Goal: Transaction & Acquisition: Download file/media

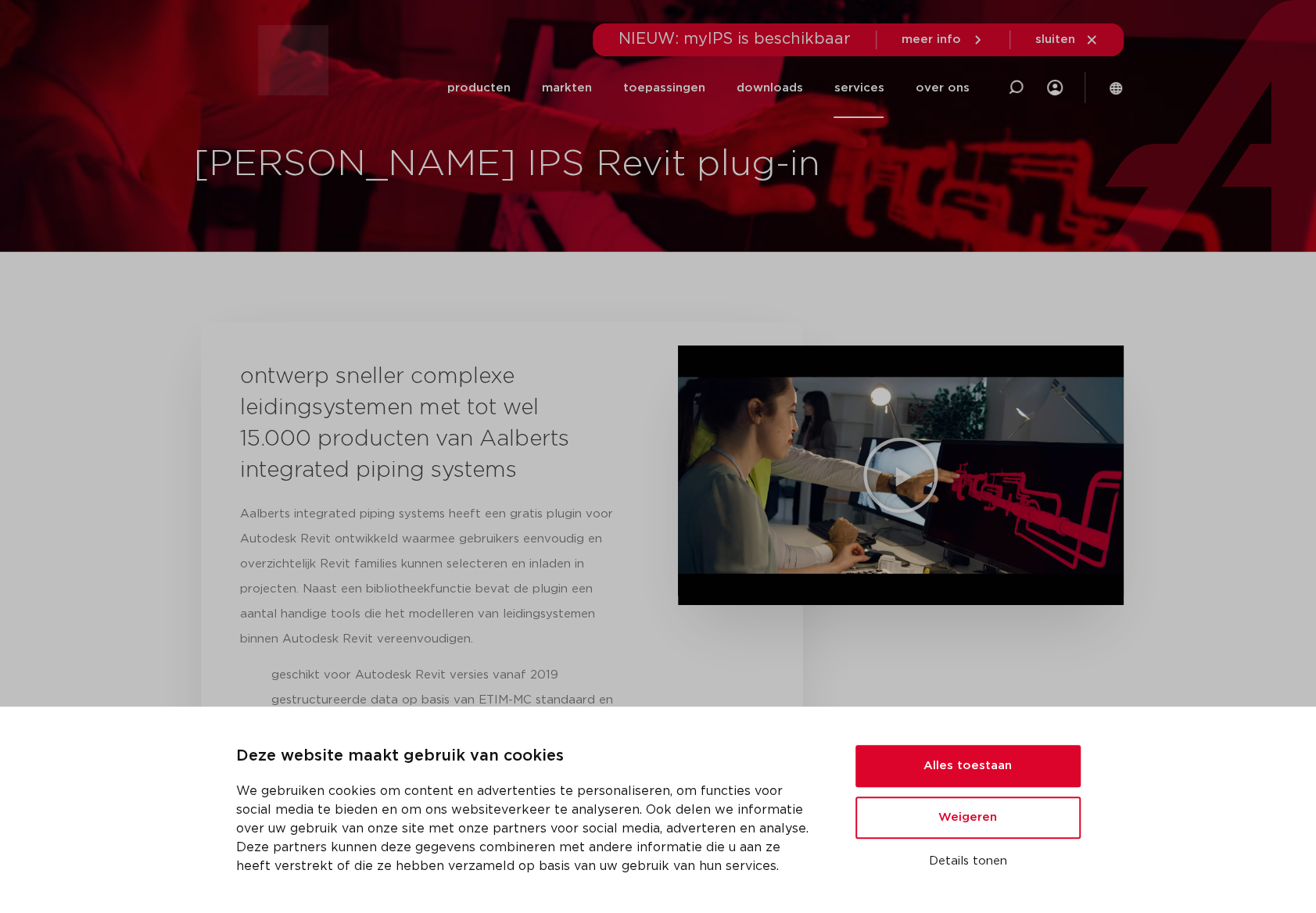
scroll to position [2, 0]
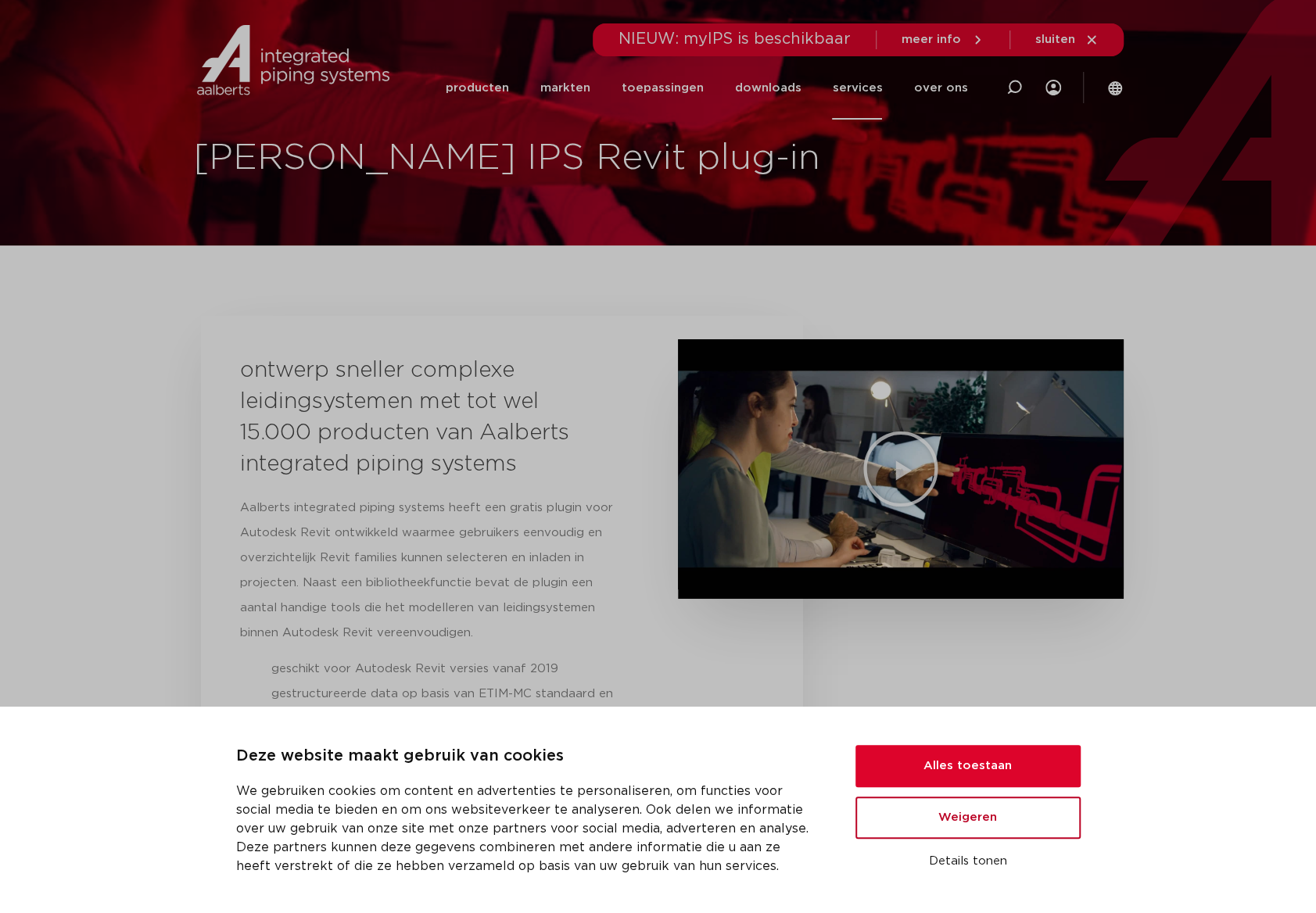
click at [950, 819] on button "Weigeren" at bounding box center [969, 817] width 226 height 42
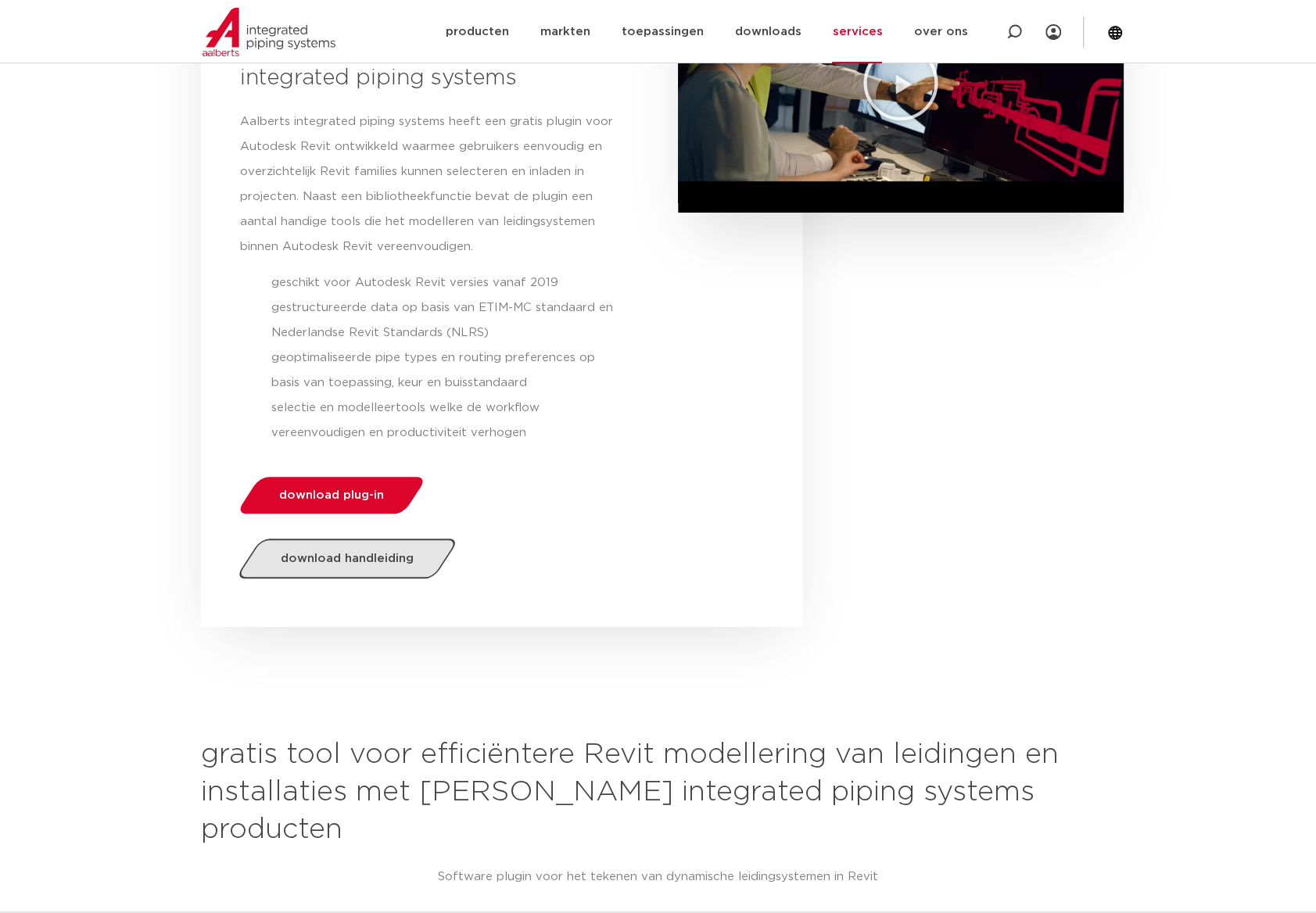
scroll to position [397, 0]
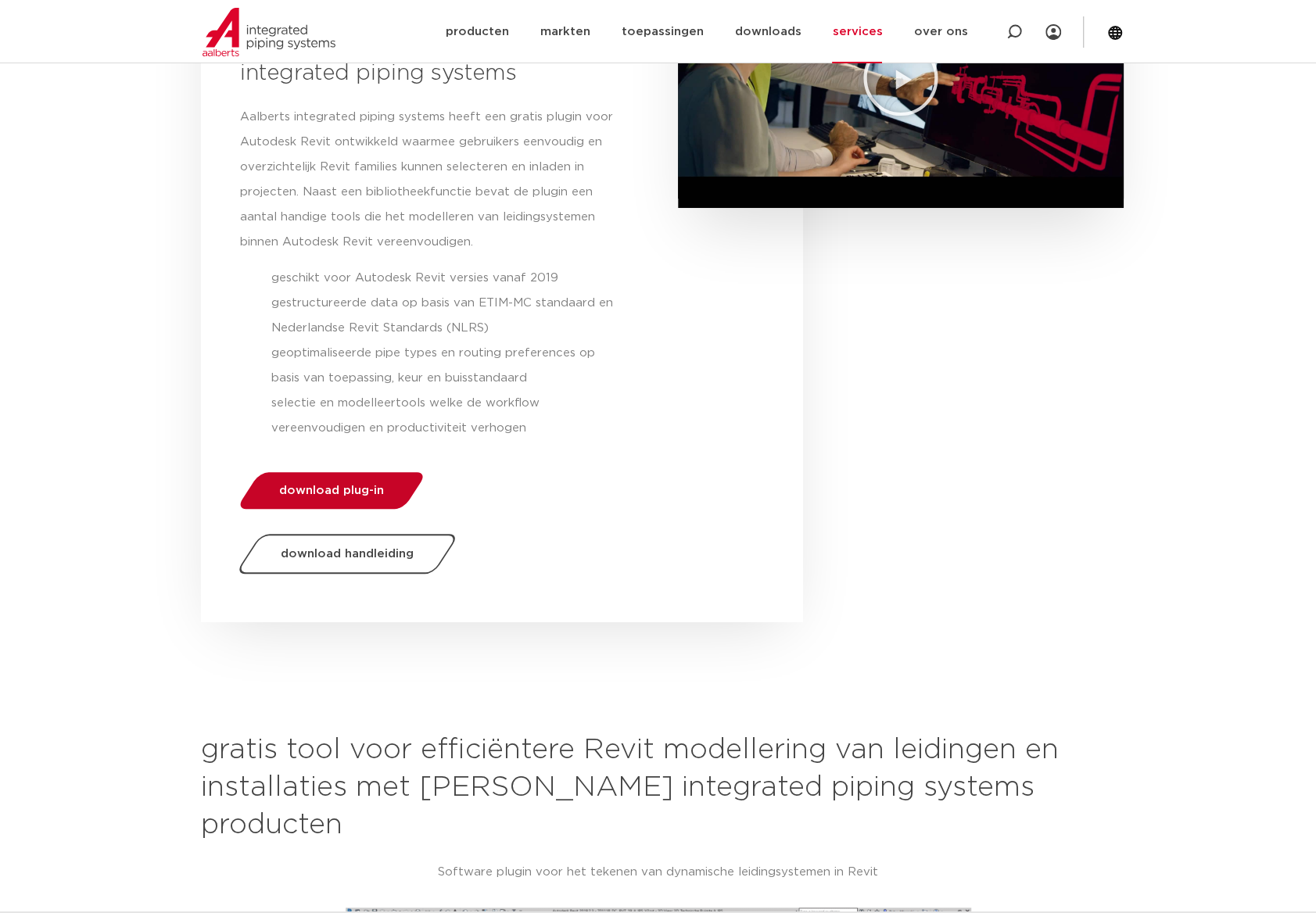
click at [329, 486] on span "download plug-in" at bounding box center [331, 491] width 105 height 12
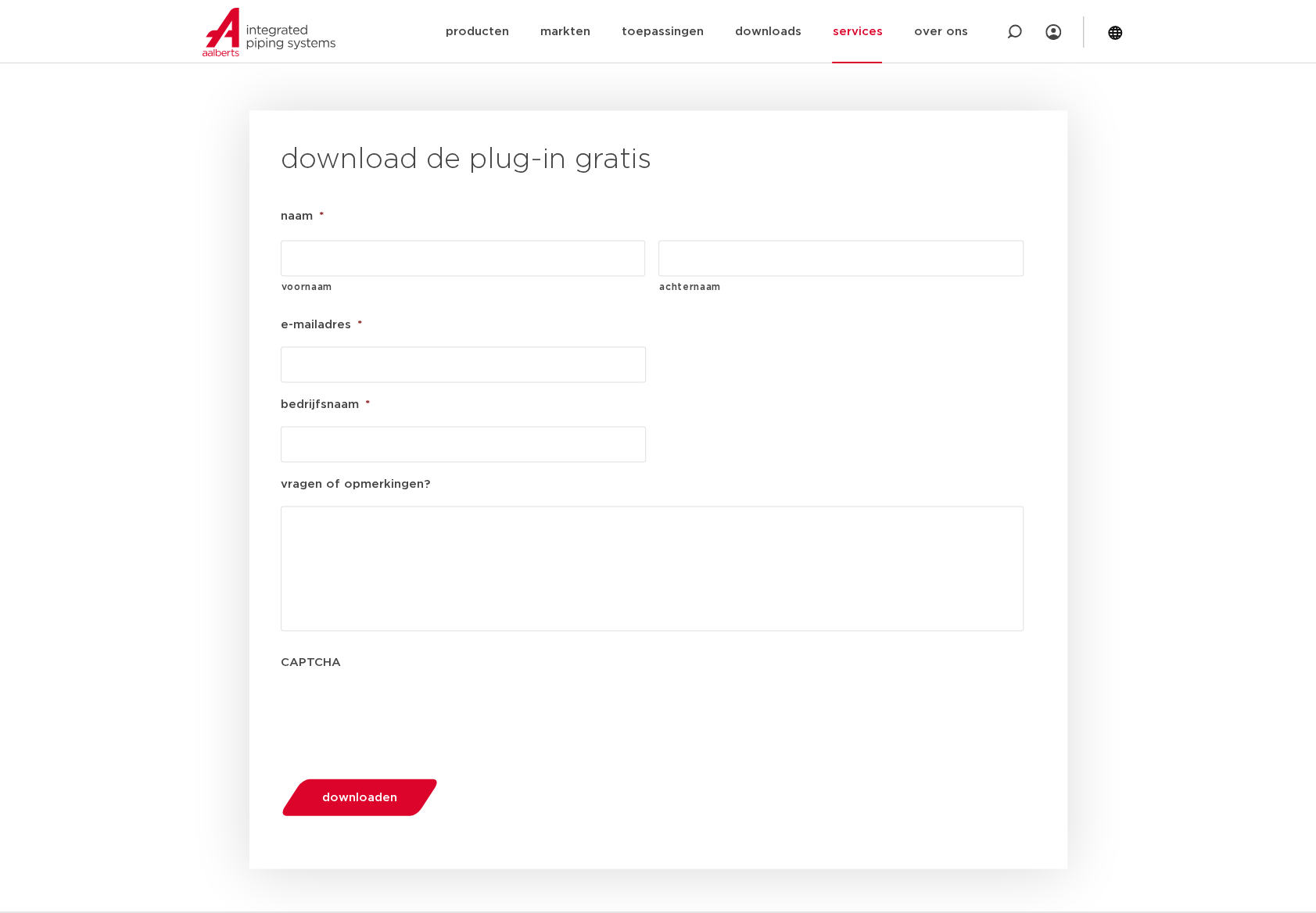
scroll to position [1626, 0]
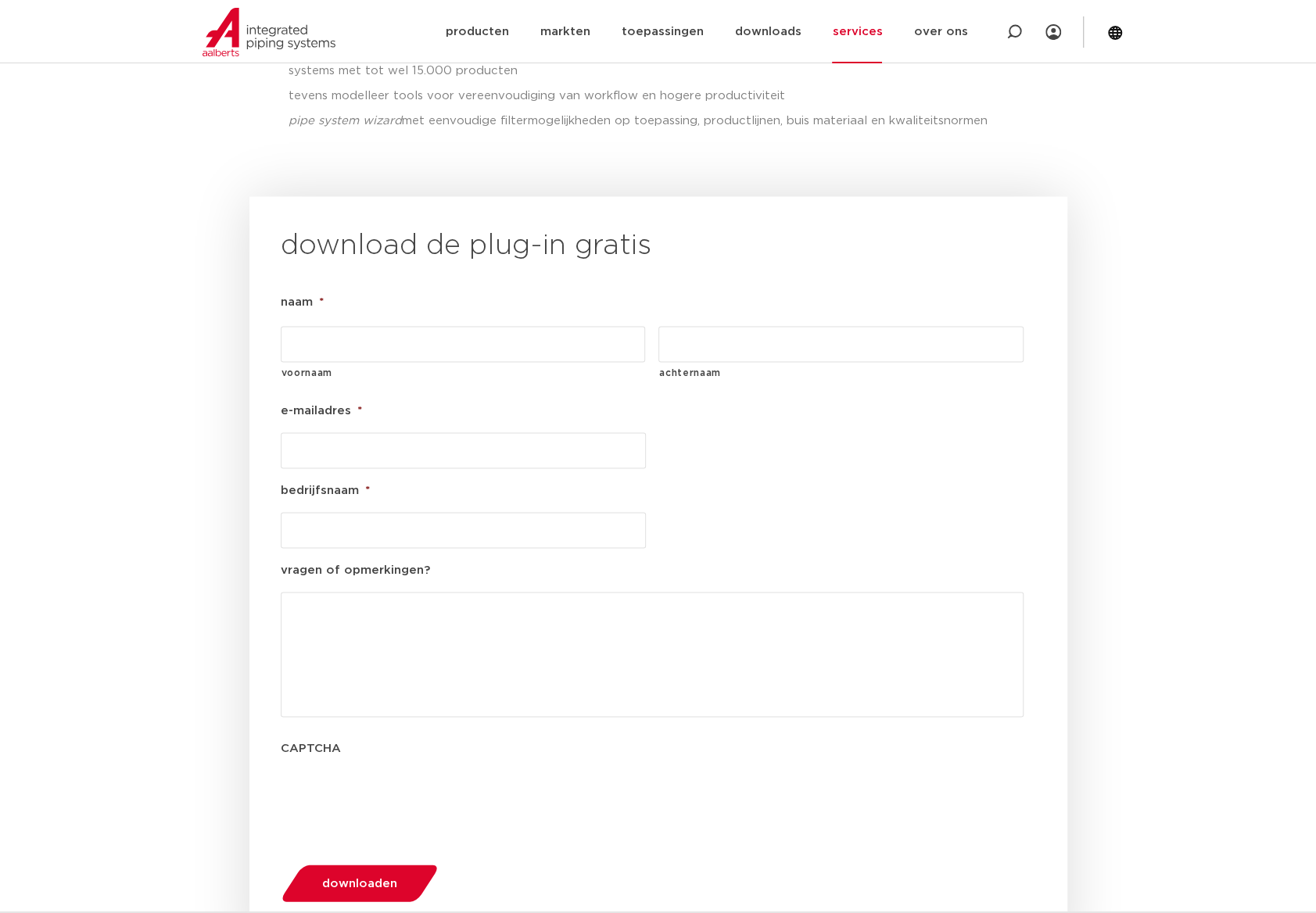
click at [371, 326] on input "voornaam" at bounding box center [464, 344] width 365 height 36
type input "Frans"
type input "[PERSON_NAME]"
type input "[EMAIL_ADDRESS][DOMAIN_NAME]"
type input "gwbo B.V."
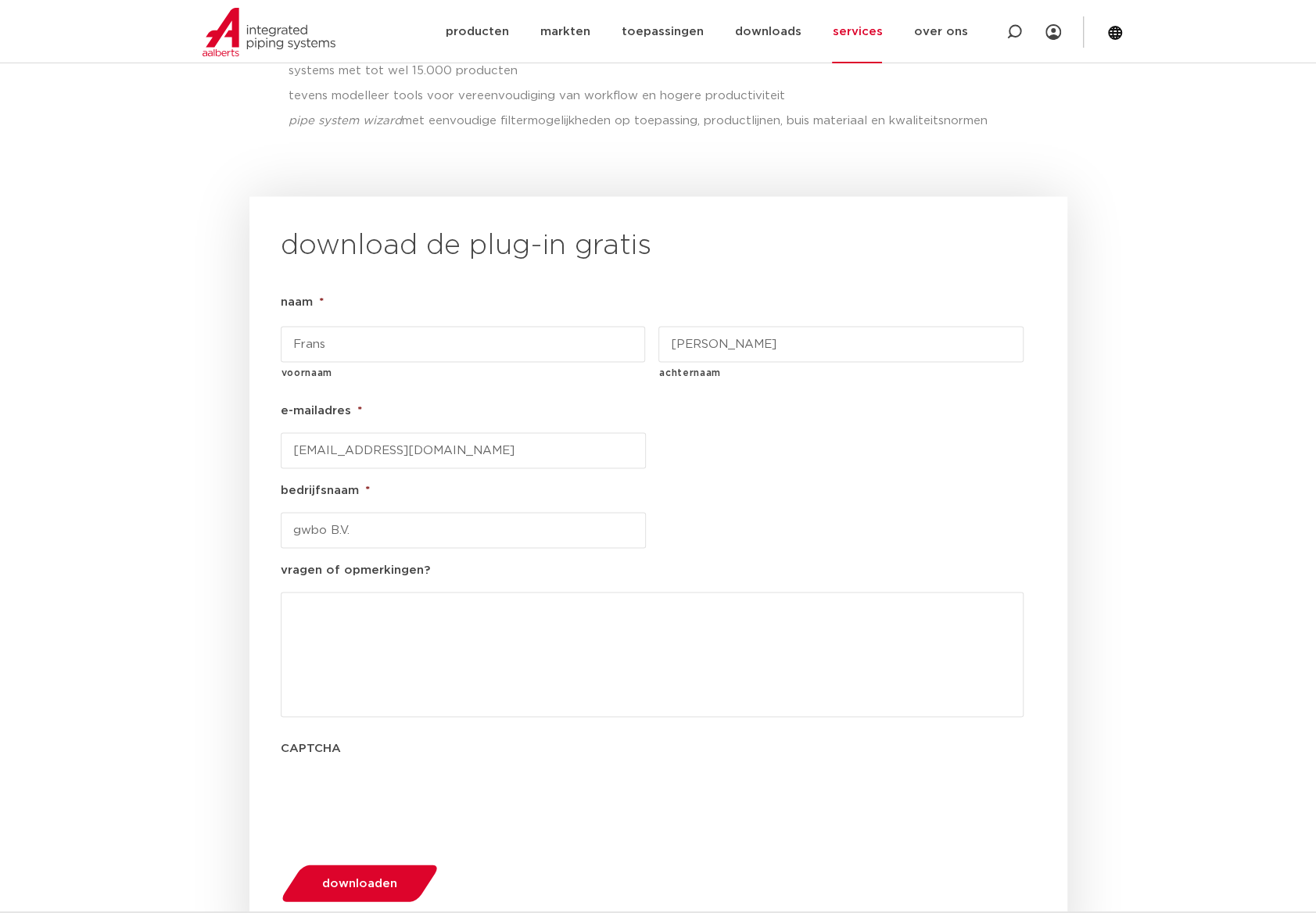
click at [356, 877] on span "downloaden" at bounding box center [360, 883] width 75 height 12
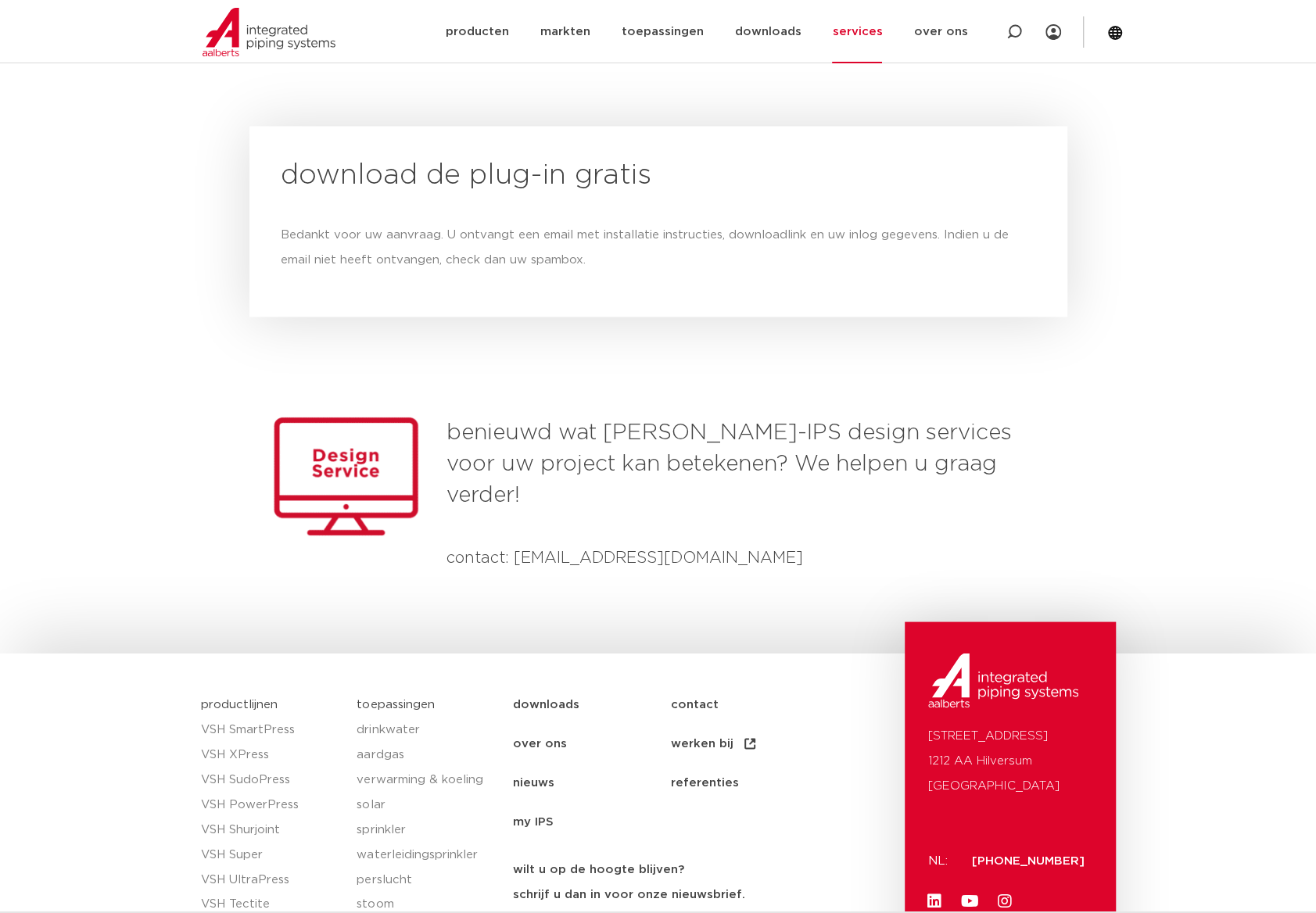
scroll to position [1489, 0]
